Goal: Information Seeking & Learning: Compare options

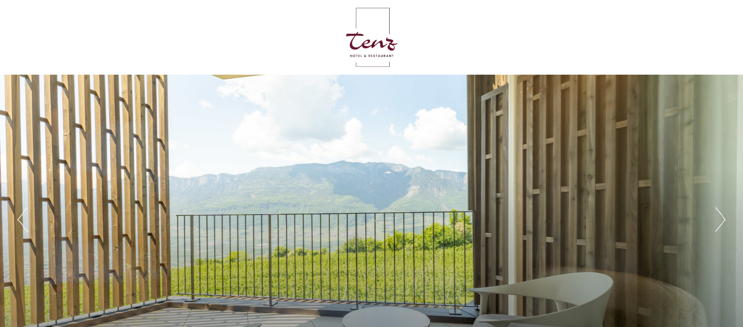
click at [721, 218] on button "Next" at bounding box center [720, 219] width 10 height 25
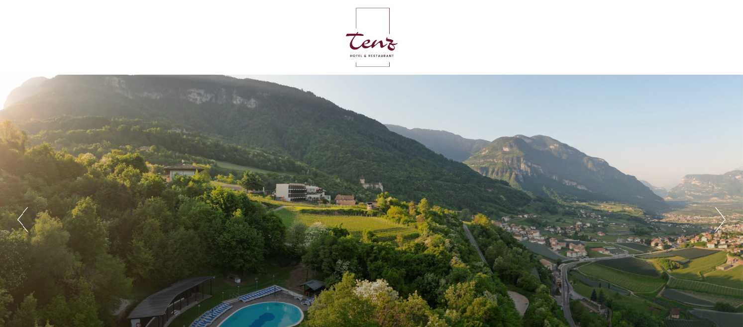
click at [724, 223] on button "Next" at bounding box center [720, 219] width 10 height 25
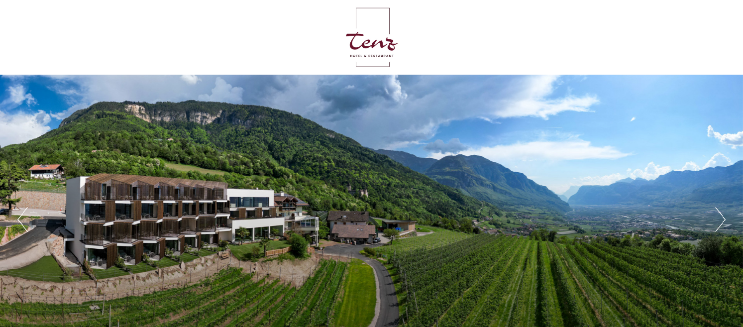
click at [721, 220] on button "Next" at bounding box center [720, 219] width 10 height 25
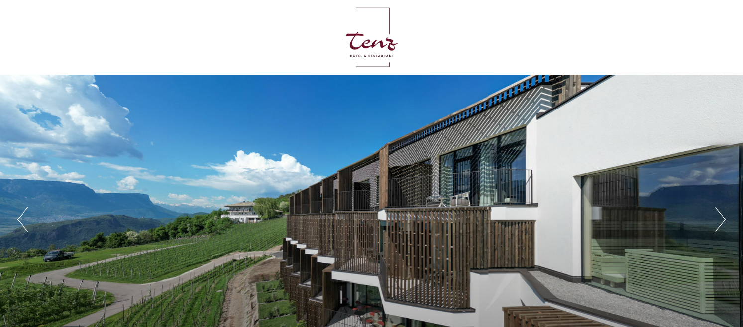
click at [721, 220] on button "Next" at bounding box center [720, 219] width 10 height 25
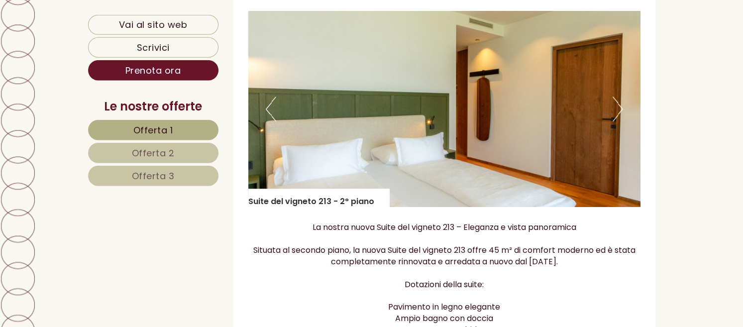
scroll to position [735, 0]
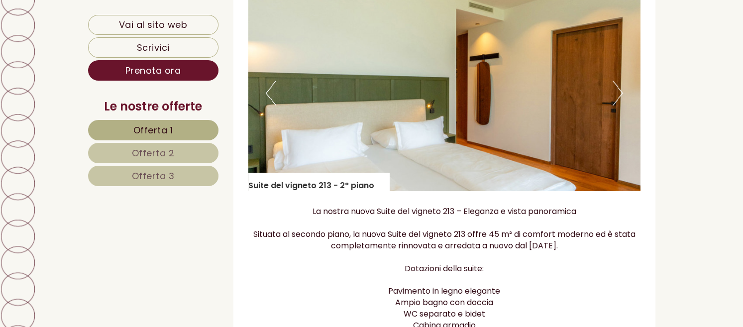
click at [618, 91] on button "Next" at bounding box center [617, 93] width 10 height 25
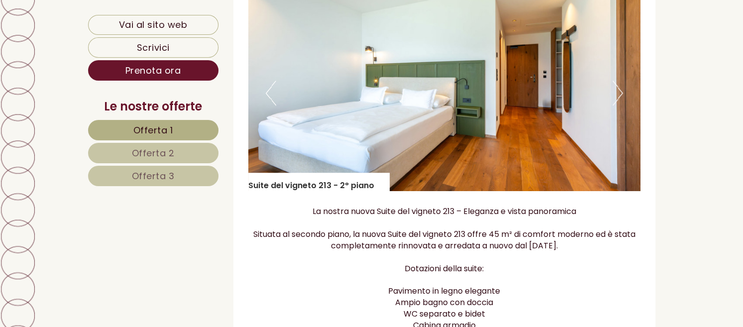
click at [621, 88] on button "Next" at bounding box center [617, 93] width 10 height 25
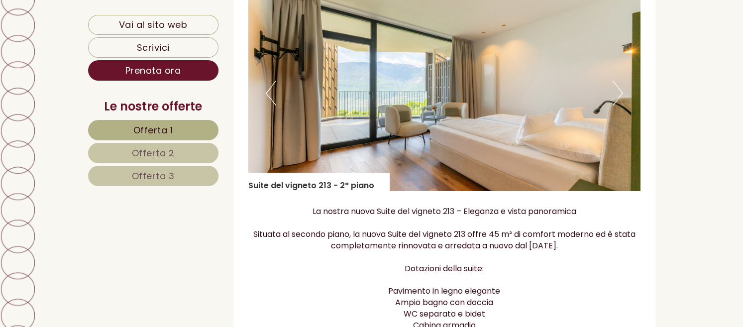
click at [620, 88] on button "Next" at bounding box center [617, 93] width 10 height 25
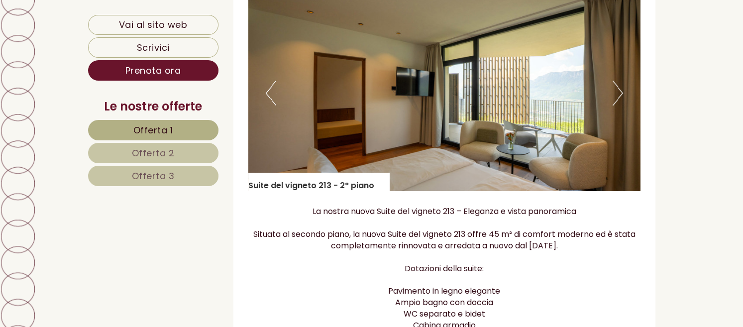
click at [620, 88] on button "Next" at bounding box center [617, 93] width 10 height 25
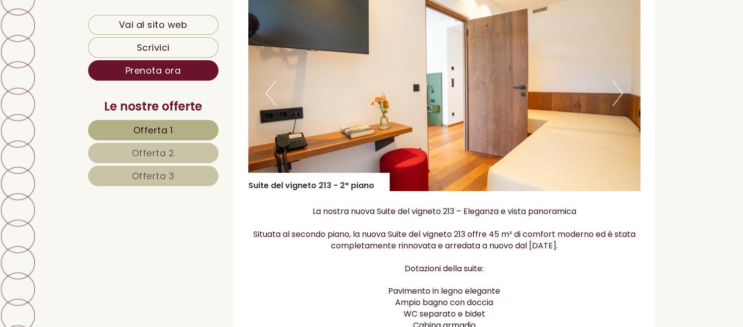
click at [620, 88] on button "Next" at bounding box center [617, 93] width 10 height 25
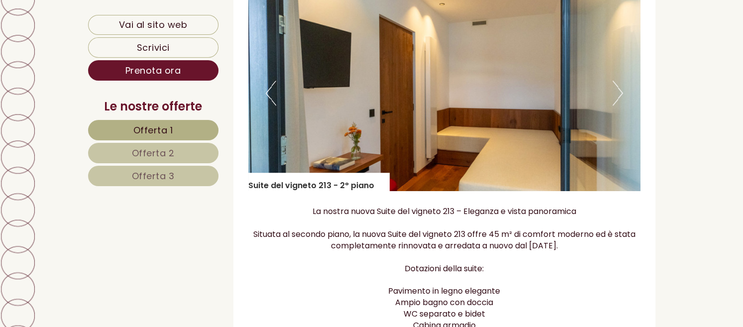
click at [618, 89] on button "Next" at bounding box center [617, 93] width 10 height 25
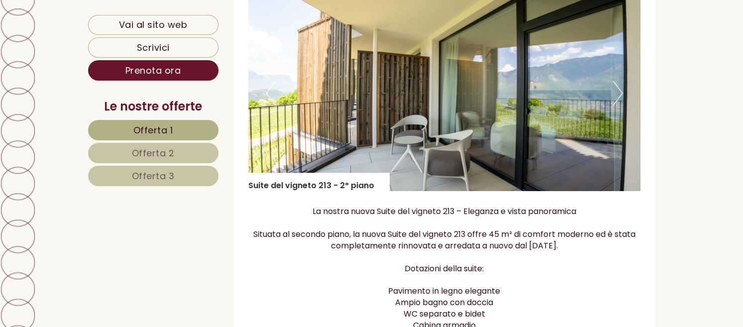
click at [616, 90] on button "Next" at bounding box center [617, 93] width 10 height 25
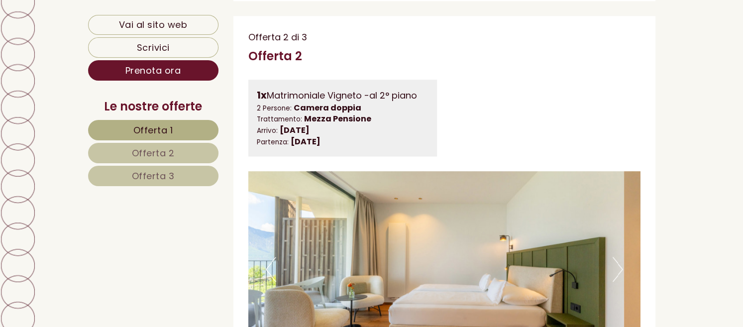
scroll to position [1418, 0]
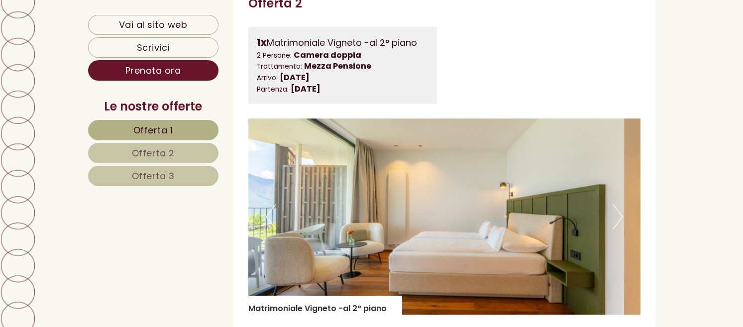
click at [147, 148] on span "Offerta 2" at bounding box center [153, 153] width 43 height 12
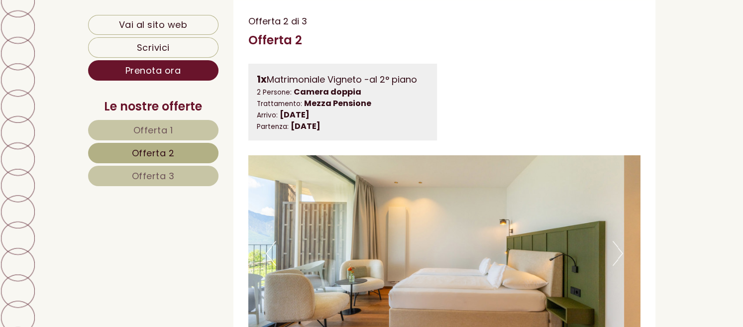
scroll to position [627, 0]
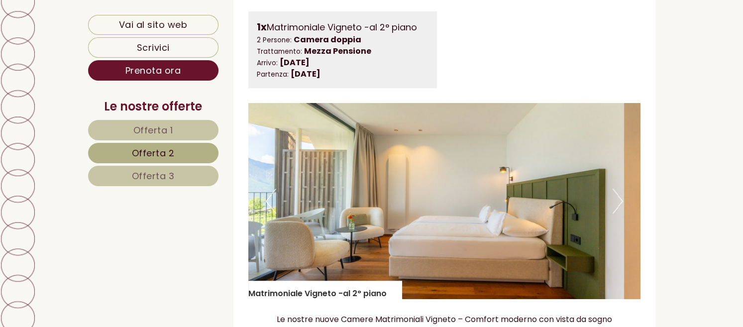
click at [627, 189] on img at bounding box center [444, 201] width 392 height 196
click at [617, 202] on button "Next" at bounding box center [617, 201] width 10 height 25
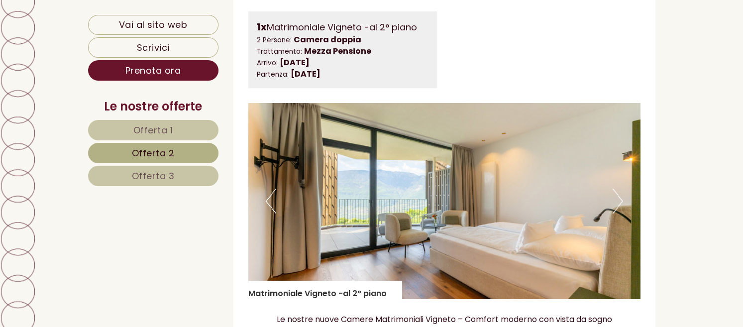
click at [619, 198] on button "Next" at bounding box center [617, 201] width 10 height 25
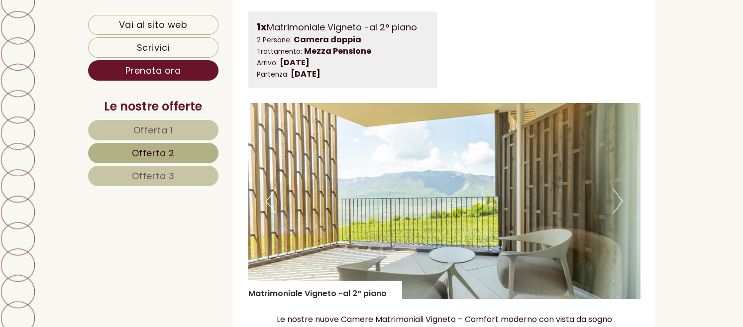
click at [619, 198] on button "Next" at bounding box center [617, 201] width 10 height 25
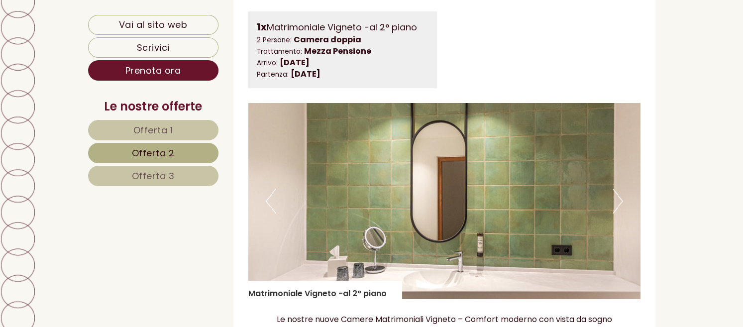
click at [618, 199] on button "Next" at bounding box center [617, 201] width 10 height 25
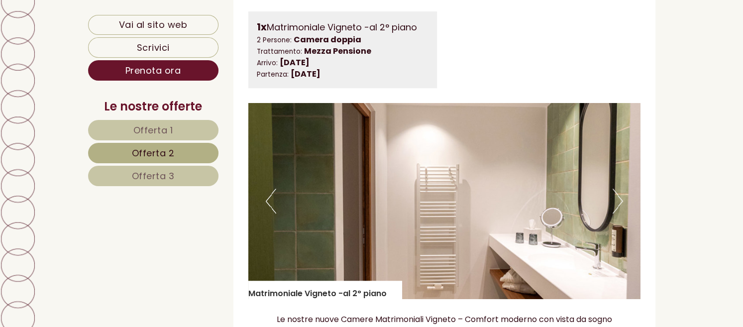
click at [618, 200] on button "Next" at bounding box center [617, 201] width 10 height 25
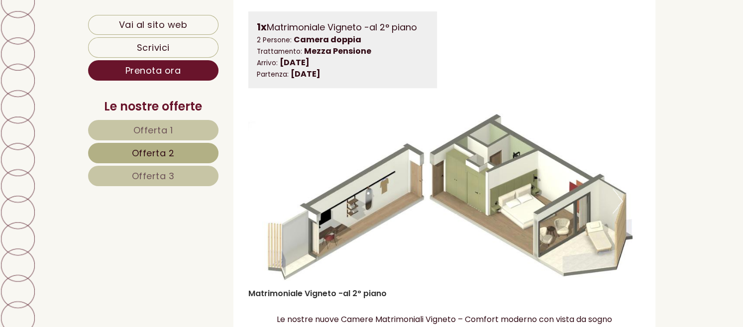
drag, startPoint x: 618, startPoint y: 200, endPoint x: 624, endPoint y: 200, distance: 6.0
click at [624, 200] on div "Previous" at bounding box center [444, 201] width 392 height 196
drag, startPoint x: 624, startPoint y: 200, endPoint x: 629, endPoint y: 197, distance: 5.6
click at [629, 197] on img at bounding box center [444, 201] width 392 height 196
click at [611, 201] on img at bounding box center [444, 201] width 392 height 196
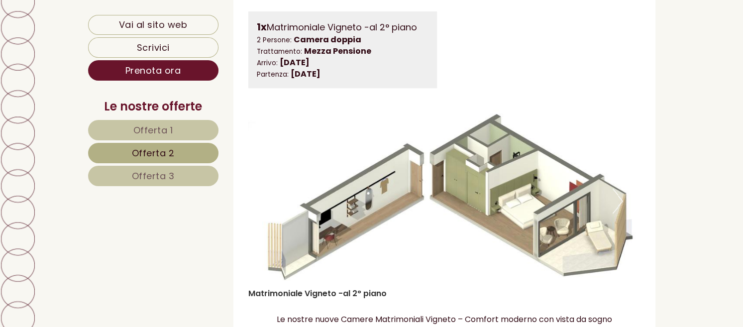
click at [618, 197] on button "Next" at bounding box center [617, 201] width 10 height 25
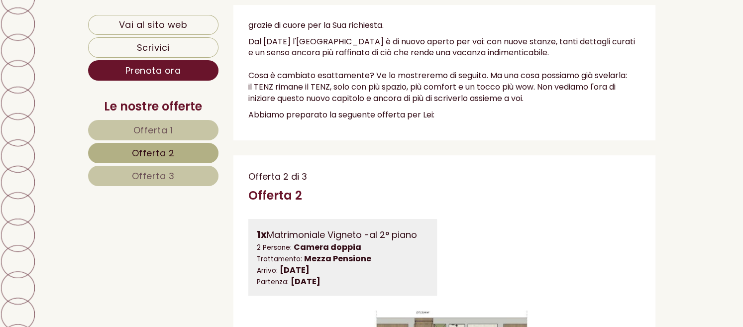
scroll to position [473, 0]
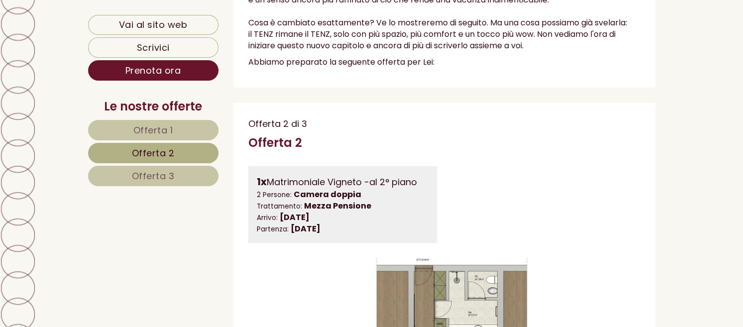
click at [182, 128] on link "Offerta 1" at bounding box center [153, 130] width 130 height 20
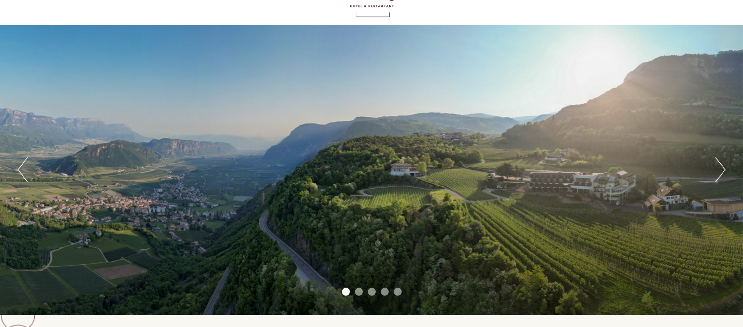
scroll to position [0, 0]
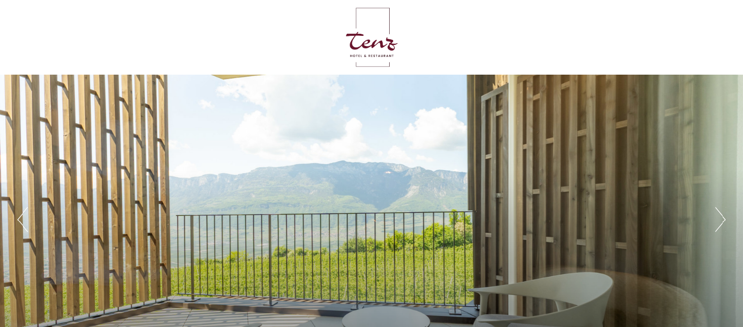
click at [724, 219] on button "Next" at bounding box center [720, 219] width 10 height 25
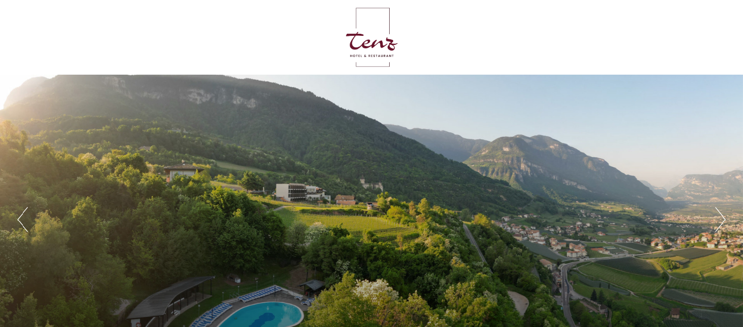
click at [726, 218] on div "Previous Next 1 2 3 4 5" at bounding box center [371, 220] width 743 height 290
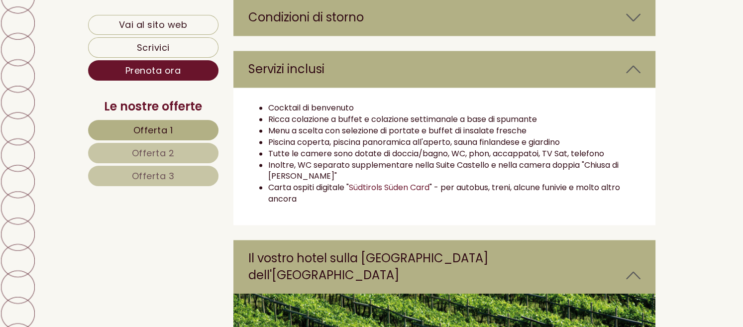
scroll to position [1523, 0]
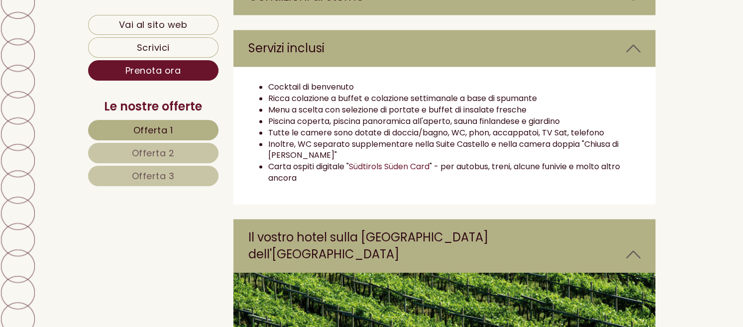
click at [178, 153] on link "Offerta 2" at bounding box center [153, 153] width 130 height 20
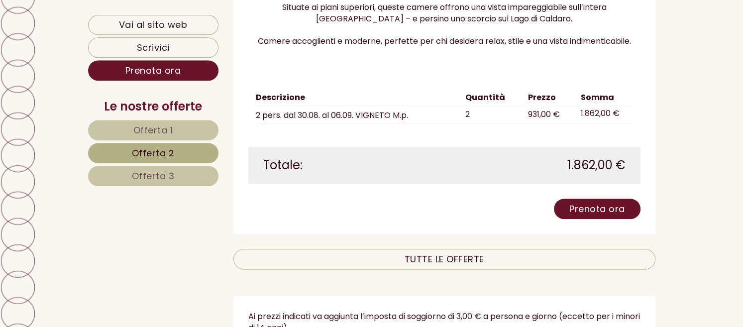
scroll to position [1152, 0]
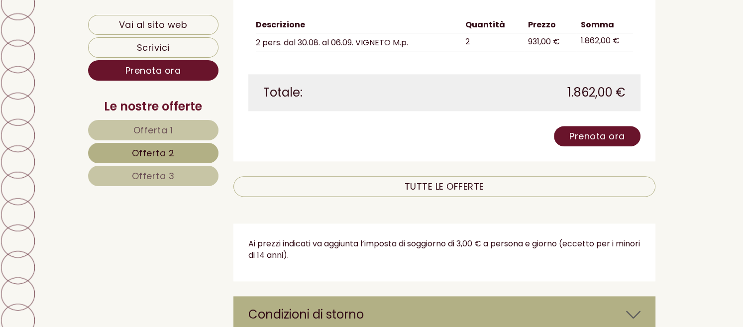
click at [161, 172] on span "Offerta 3" at bounding box center [153, 176] width 43 height 12
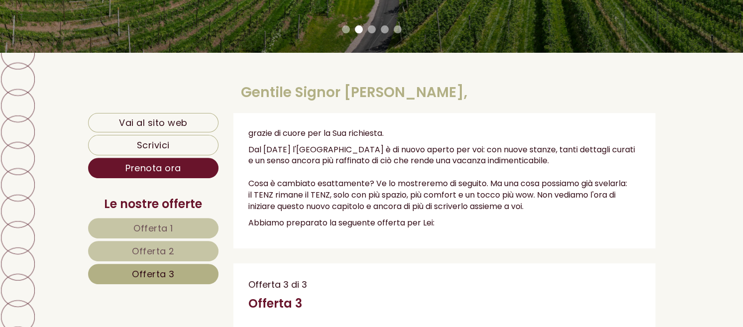
scroll to position [365, 0]
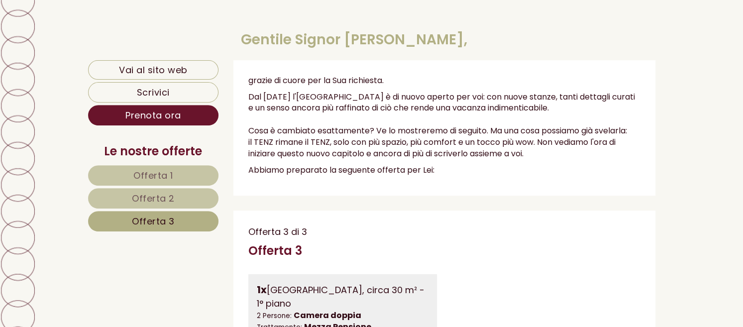
click at [176, 173] on link "Offerta 1" at bounding box center [153, 175] width 131 height 20
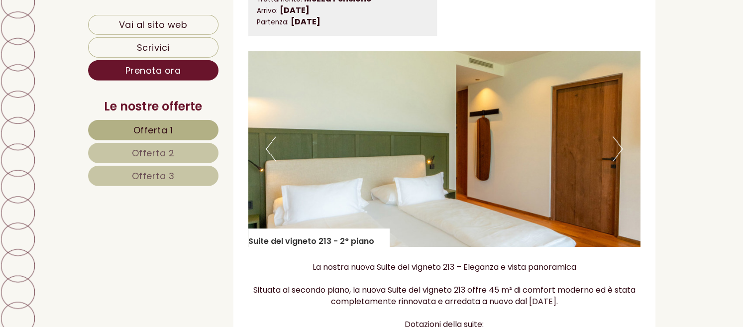
scroll to position [680, 0]
click at [622, 146] on button "Next" at bounding box center [617, 148] width 10 height 25
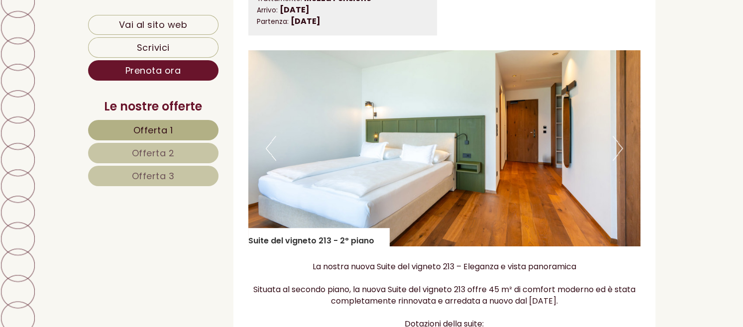
click at [619, 145] on button "Next" at bounding box center [617, 148] width 10 height 25
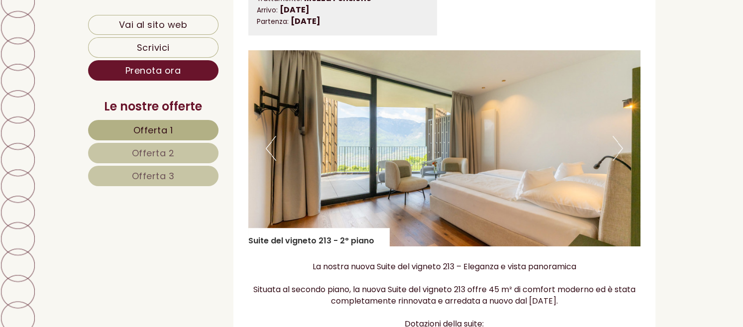
click at [620, 146] on button "Next" at bounding box center [617, 148] width 10 height 25
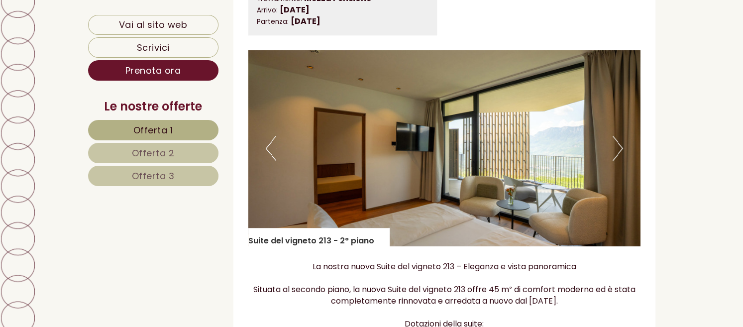
click at [620, 146] on button "Next" at bounding box center [617, 148] width 10 height 25
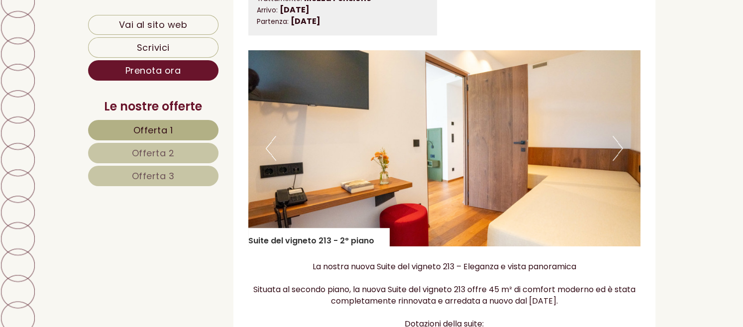
click at [620, 146] on button "Next" at bounding box center [617, 148] width 10 height 25
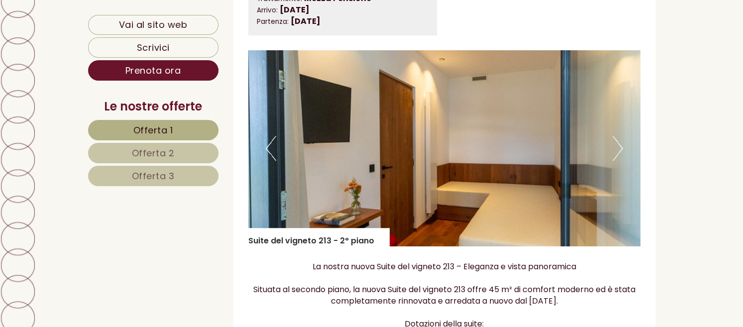
click at [620, 146] on button "Next" at bounding box center [617, 148] width 10 height 25
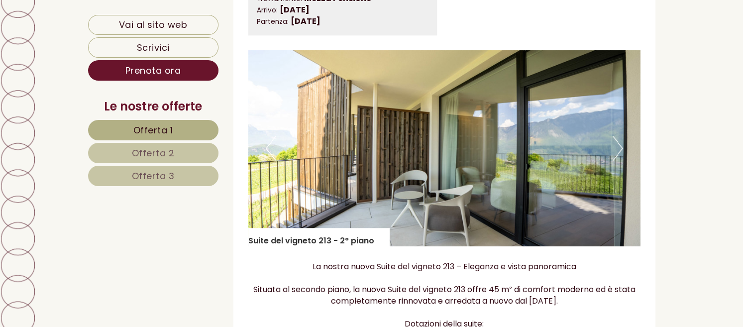
click at [620, 146] on button "Next" at bounding box center [617, 148] width 10 height 25
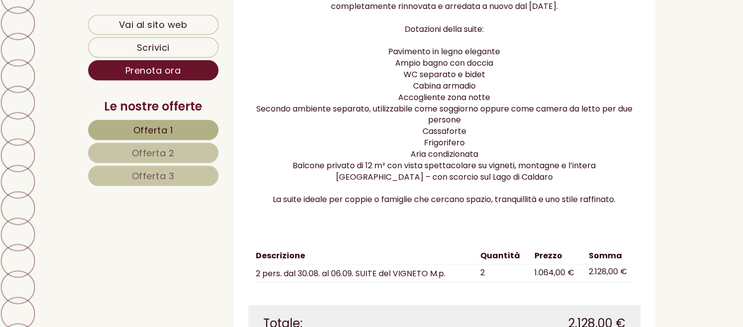
scroll to position [995, 0]
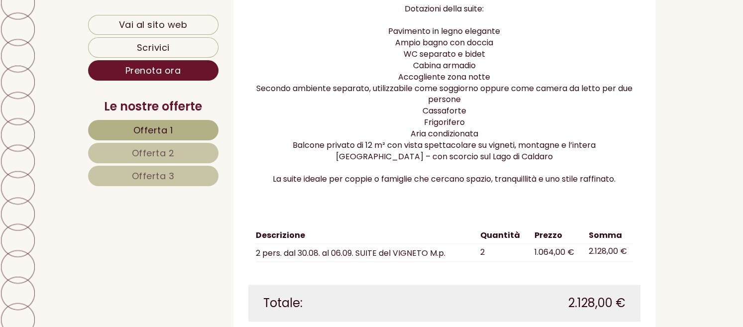
click at [184, 154] on link "Offerta 2" at bounding box center [153, 153] width 130 height 20
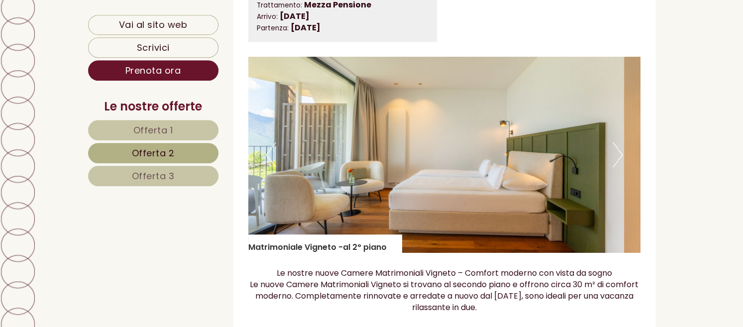
scroll to position [680, 0]
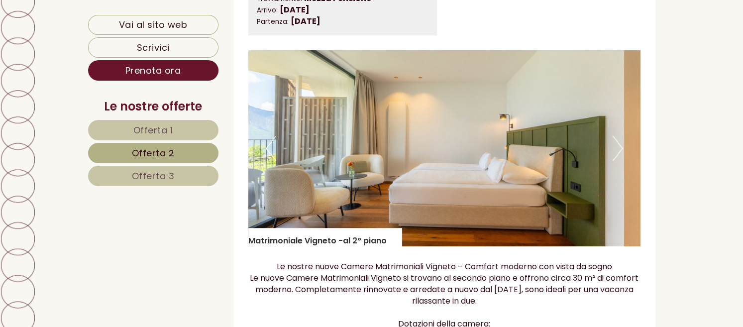
click at [629, 147] on img at bounding box center [444, 148] width 392 height 196
click at [620, 150] on button "Next" at bounding box center [617, 148] width 10 height 25
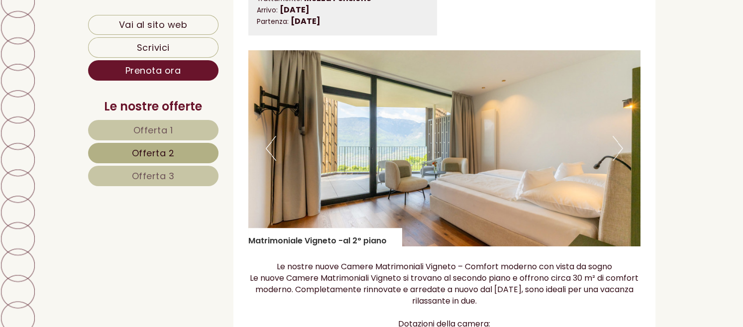
click at [620, 150] on button "Next" at bounding box center [617, 148] width 10 height 25
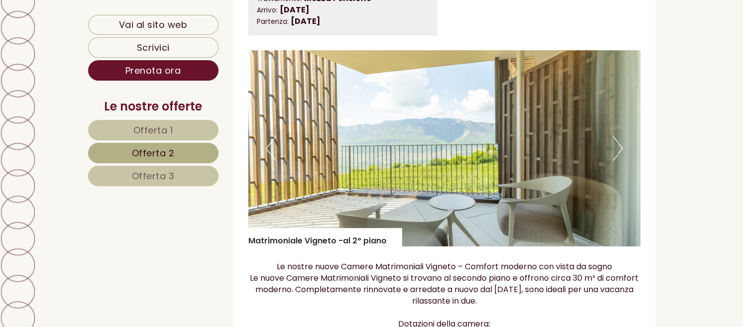
click at [620, 150] on button "Next" at bounding box center [617, 148] width 10 height 25
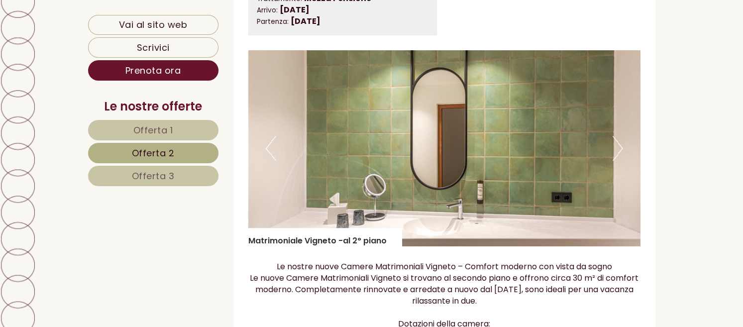
click at [620, 150] on button "Next" at bounding box center [617, 148] width 10 height 25
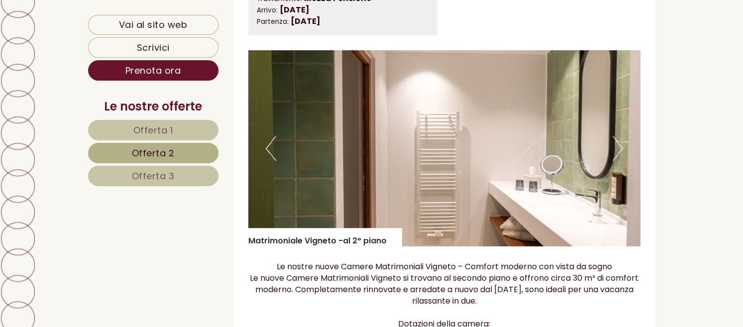
click at [195, 178] on link "Offerta 3" at bounding box center [153, 176] width 130 height 20
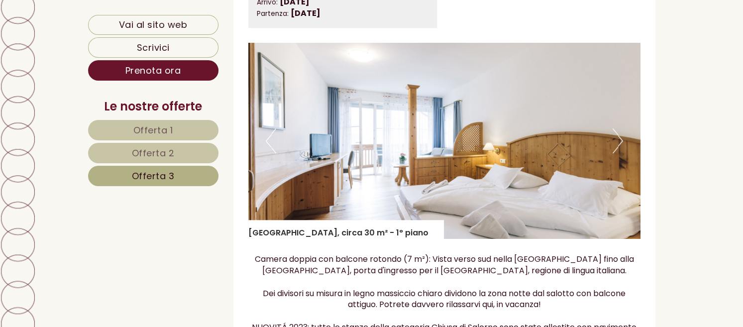
scroll to position [732, 0]
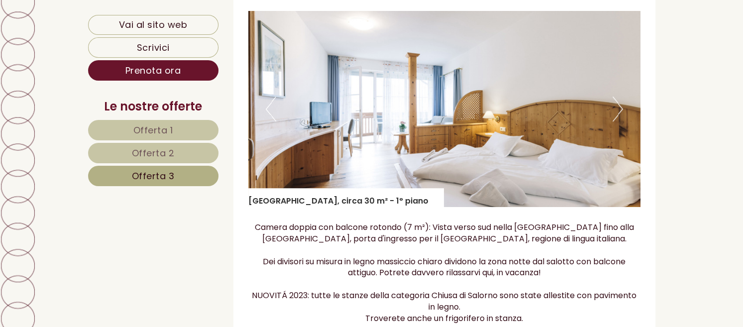
click at [617, 105] on button "Next" at bounding box center [617, 108] width 10 height 25
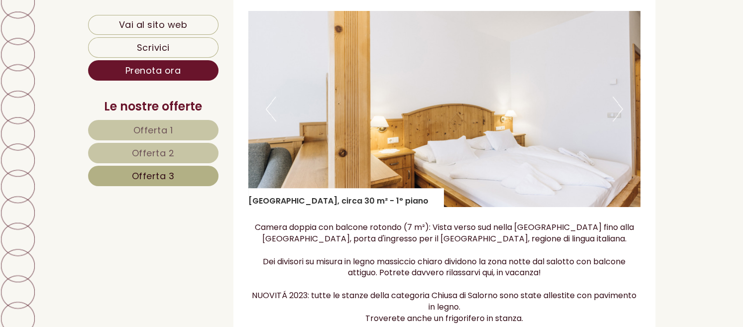
click at [617, 105] on button "Next" at bounding box center [617, 108] width 10 height 25
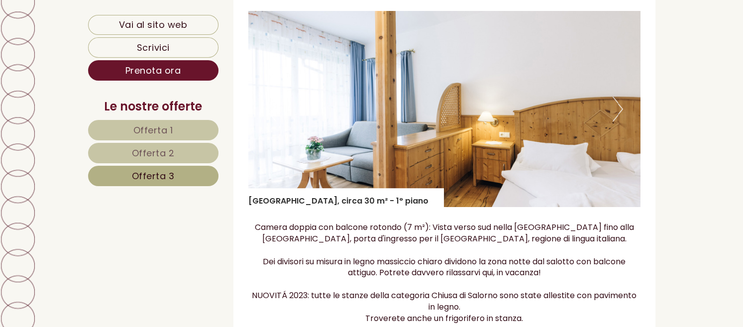
click at [617, 105] on button "Next" at bounding box center [617, 108] width 10 height 25
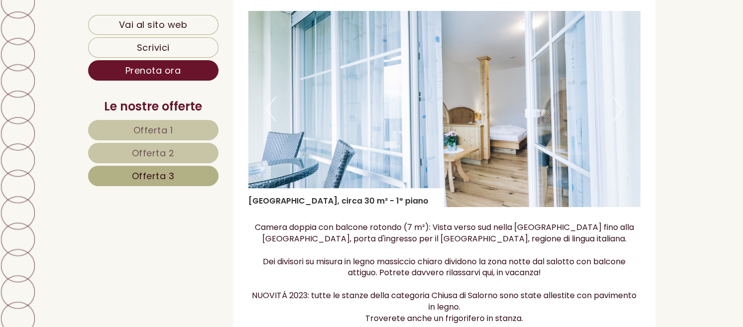
click at [617, 105] on button "Next" at bounding box center [617, 108] width 10 height 25
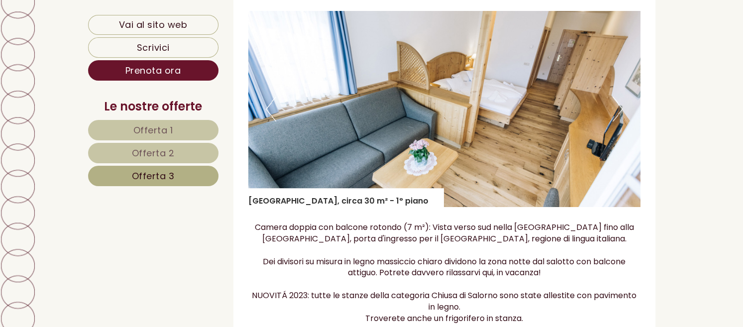
click at [266, 114] on div "Previous Next" at bounding box center [444, 109] width 392 height 196
click at [270, 94] on img at bounding box center [444, 109] width 392 height 196
click at [268, 101] on button "Previous" at bounding box center [271, 108] width 10 height 25
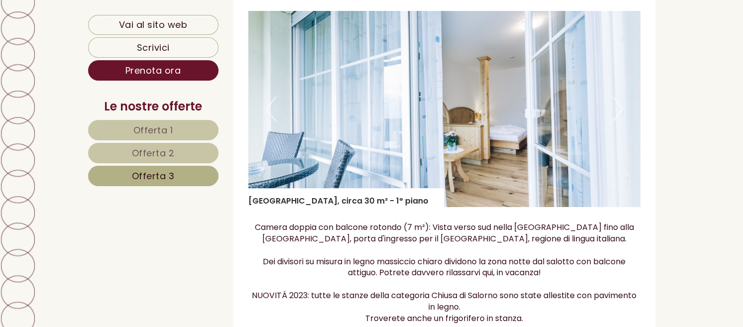
scroll to position [680, 0]
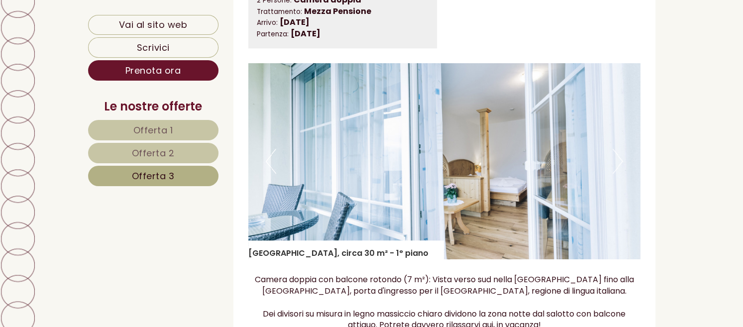
click at [188, 154] on link "Offerta 2" at bounding box center [153, 153] width 130 height 20
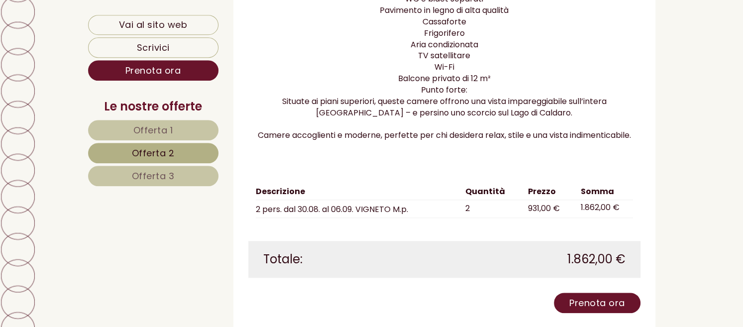
scroll to position [1048, 0]
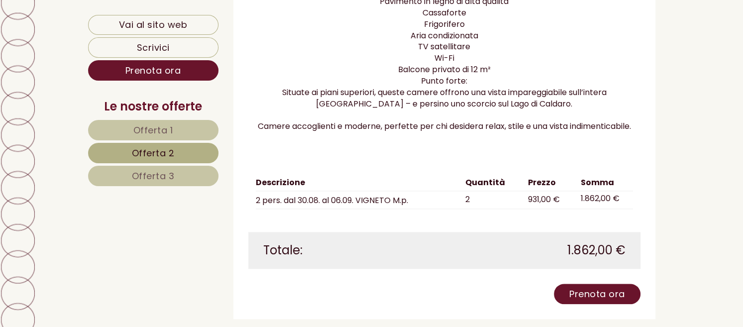
click at [181, 177] on link "Offerta 3" at bounding box center [153, 176] width 130 height 20
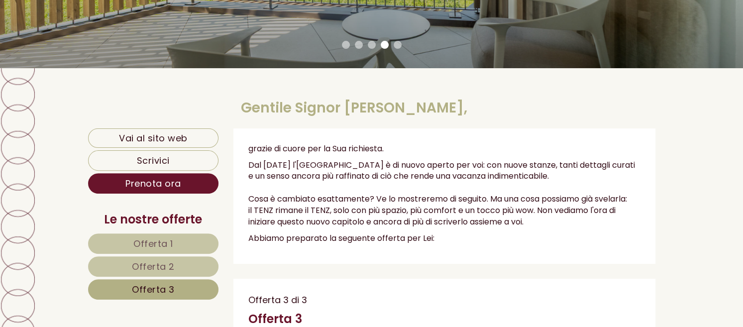
scroll to position [312, 0]
